Goal: Find specific page/section: Find specific page/section

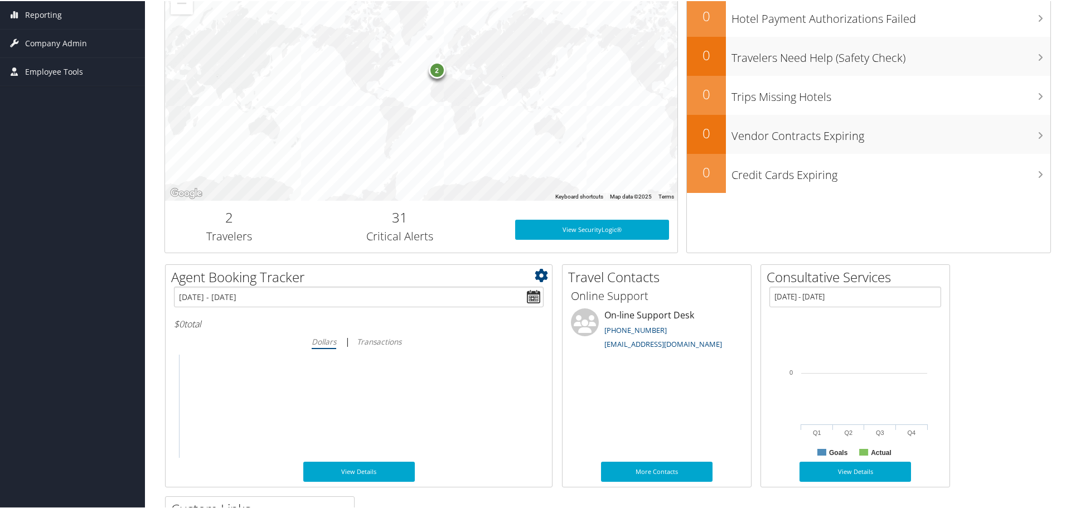
scroll to position [71, 0]
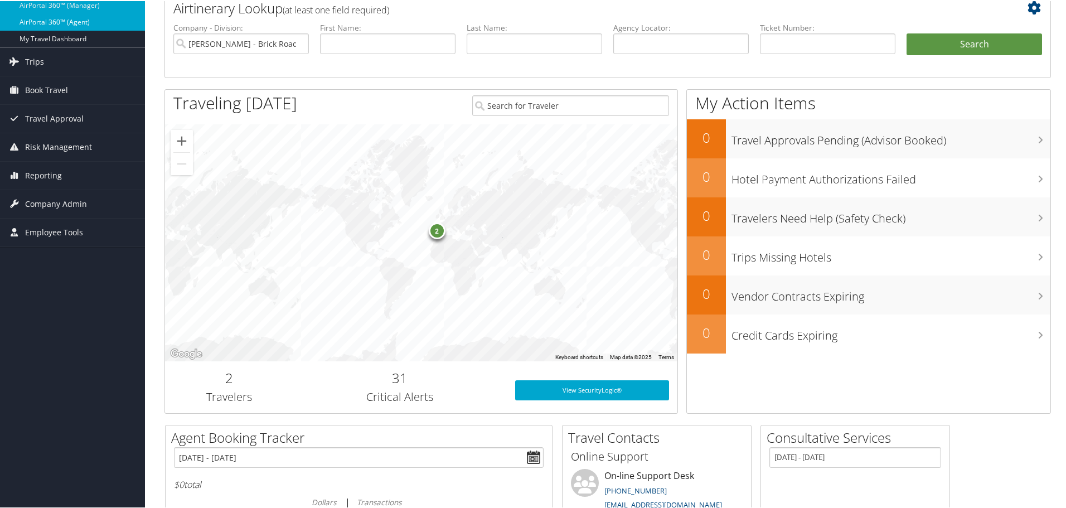
click at [71, 18] on link "AirPortal 360™ (Agent)" at bounding box center [72, 21] width 145 height 17
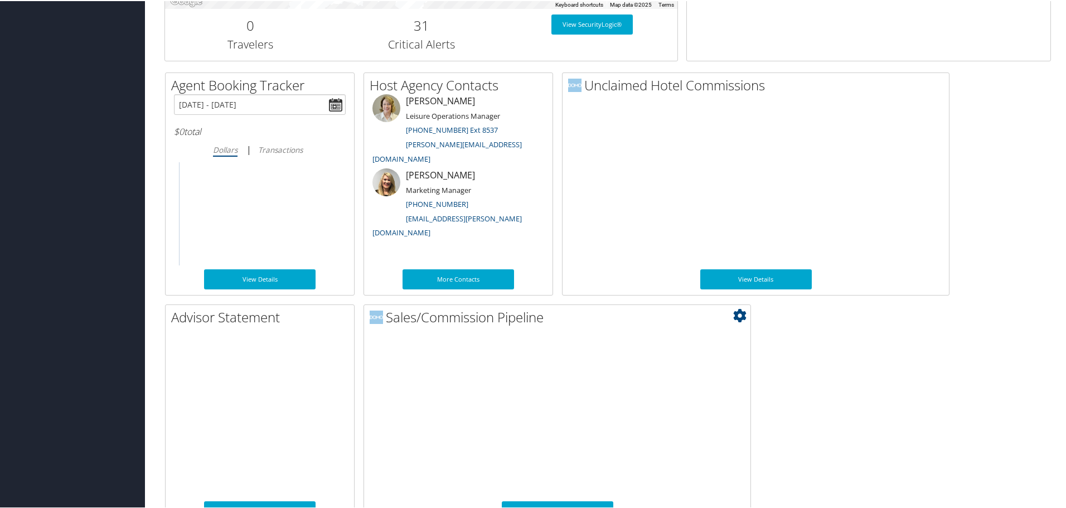
scroll to position [544, 0]
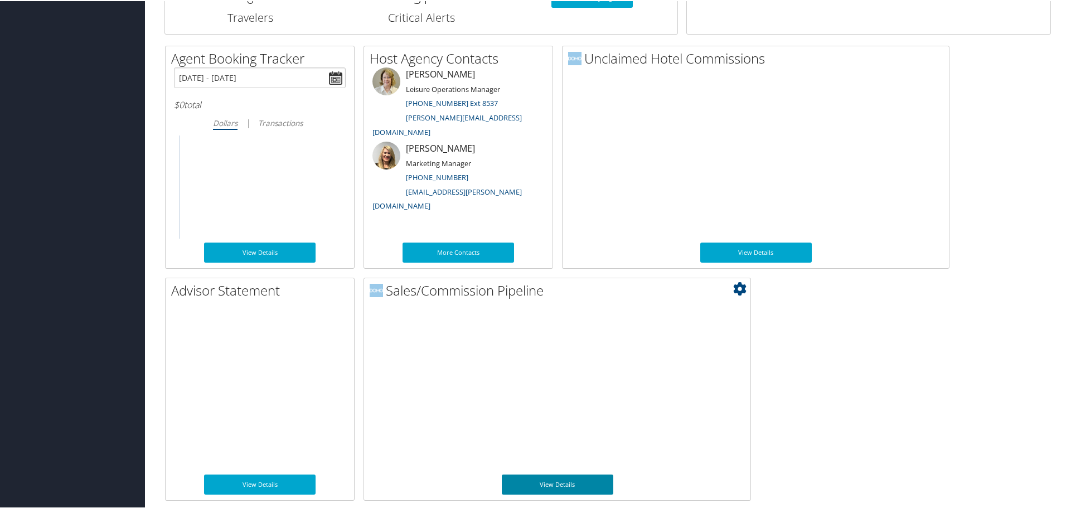
click at [538, 483] on link "View Details" at bounding box center [558, 483] width 112 height 20
